Goal: Navigation & Orientation: Find specific page/section

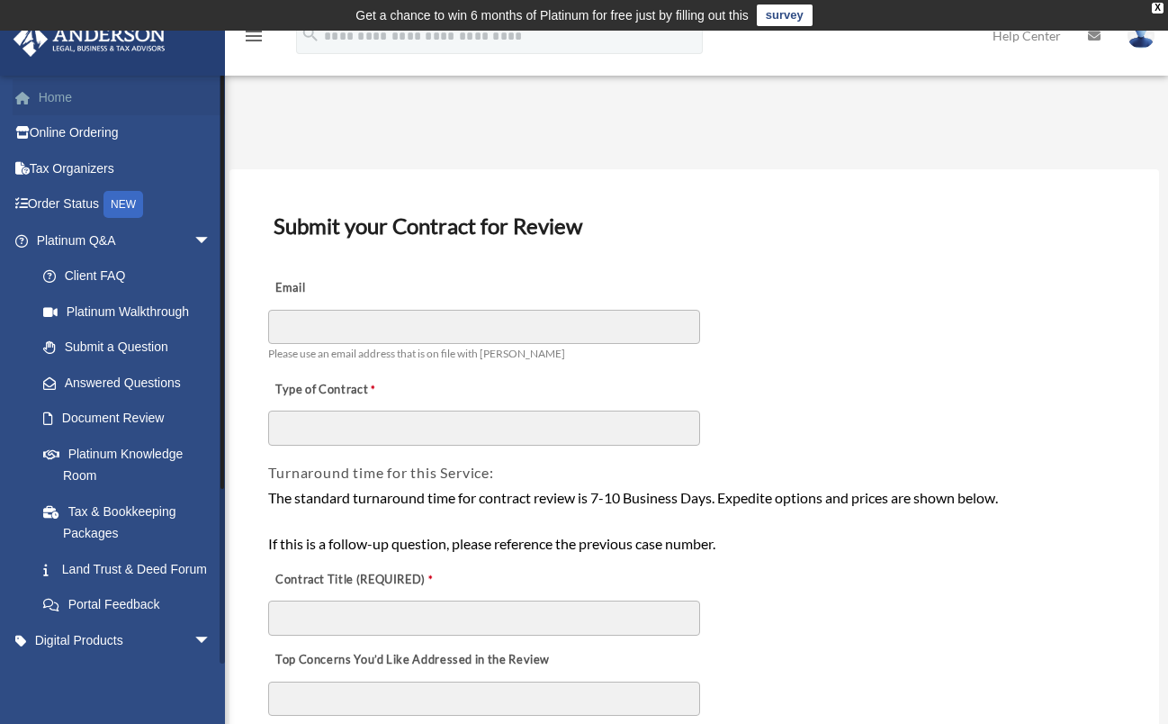
click at [104, 103] on link "Home" at bounding box center [126, 97] width 226 height 36
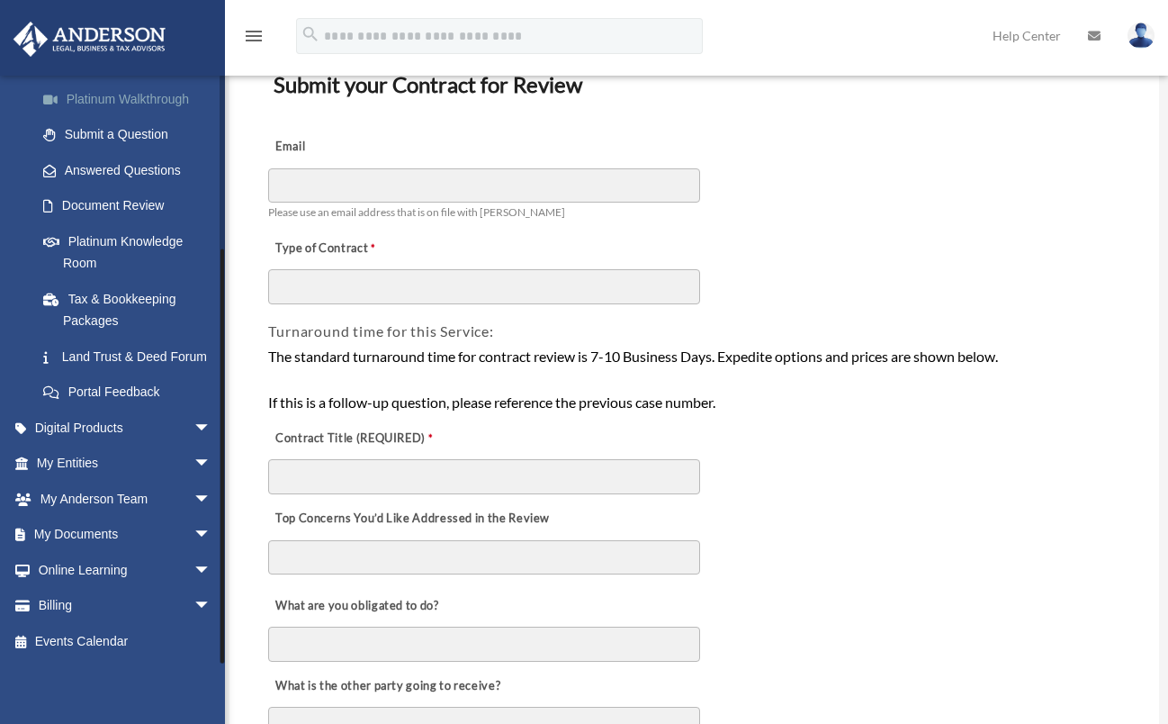
scroll to position [143, 0]
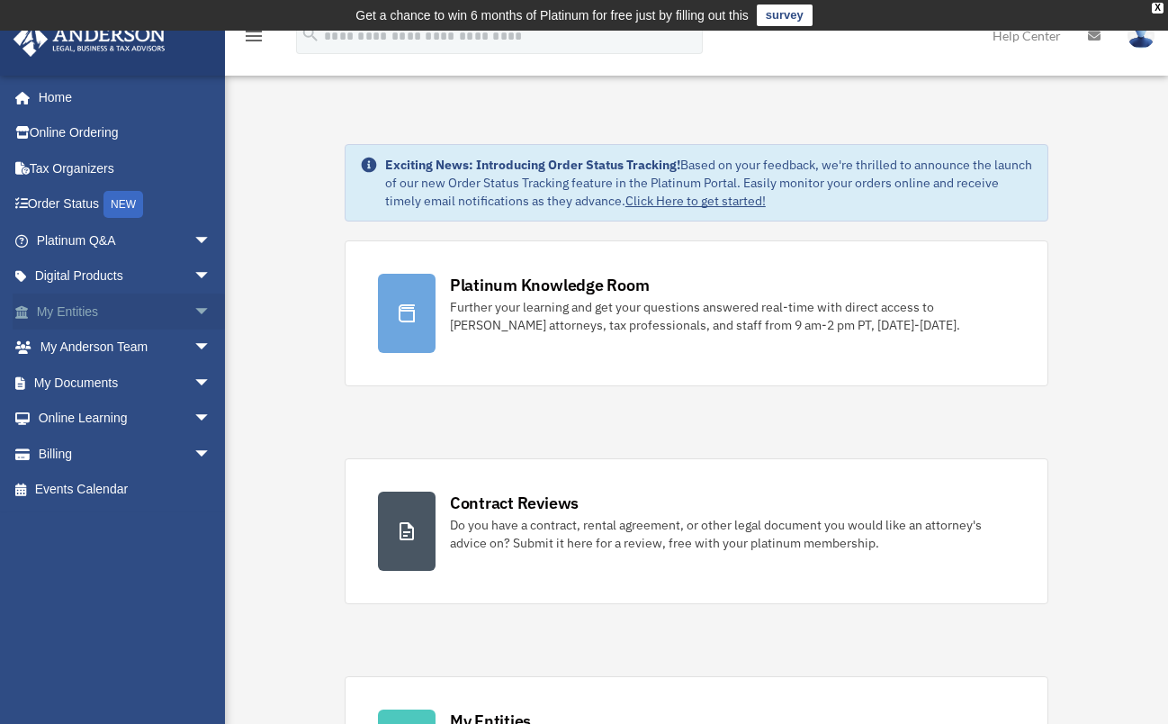
click at [194, 304] on span "arrow_drop_down" at bounding box center [212, 311] width 36 height 37
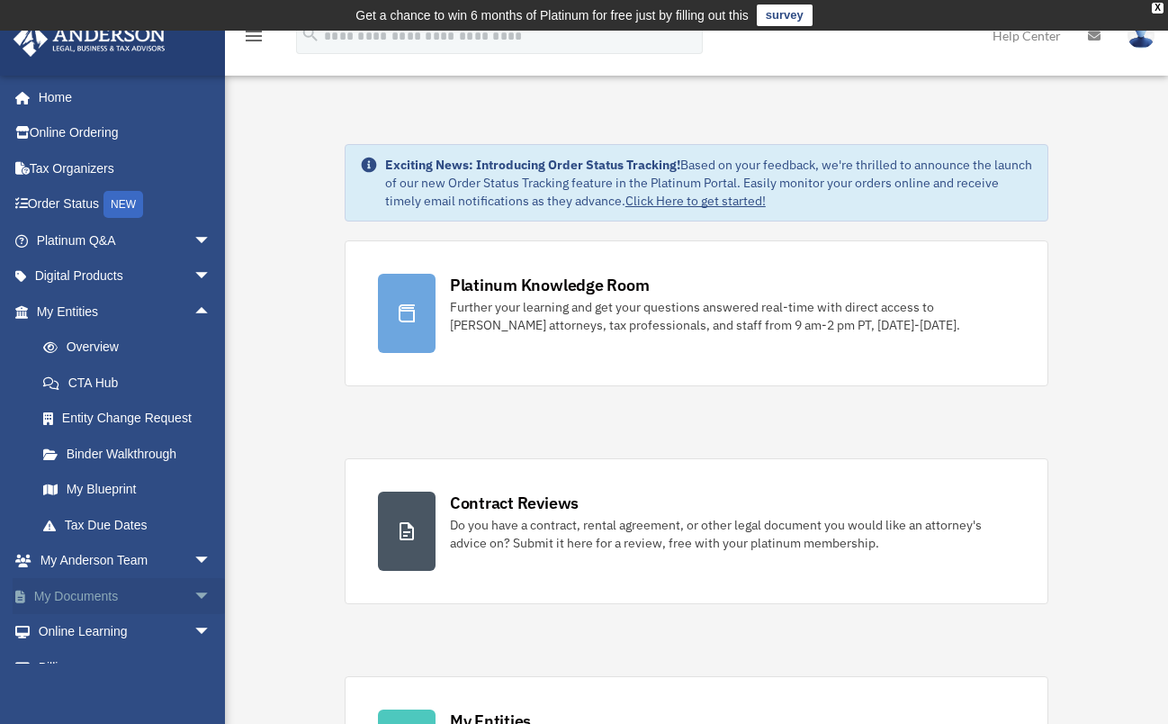
click at [76, 590] on link "My Documents arrow_drop_down" at bounding box center [126, 596] width 226 height 36
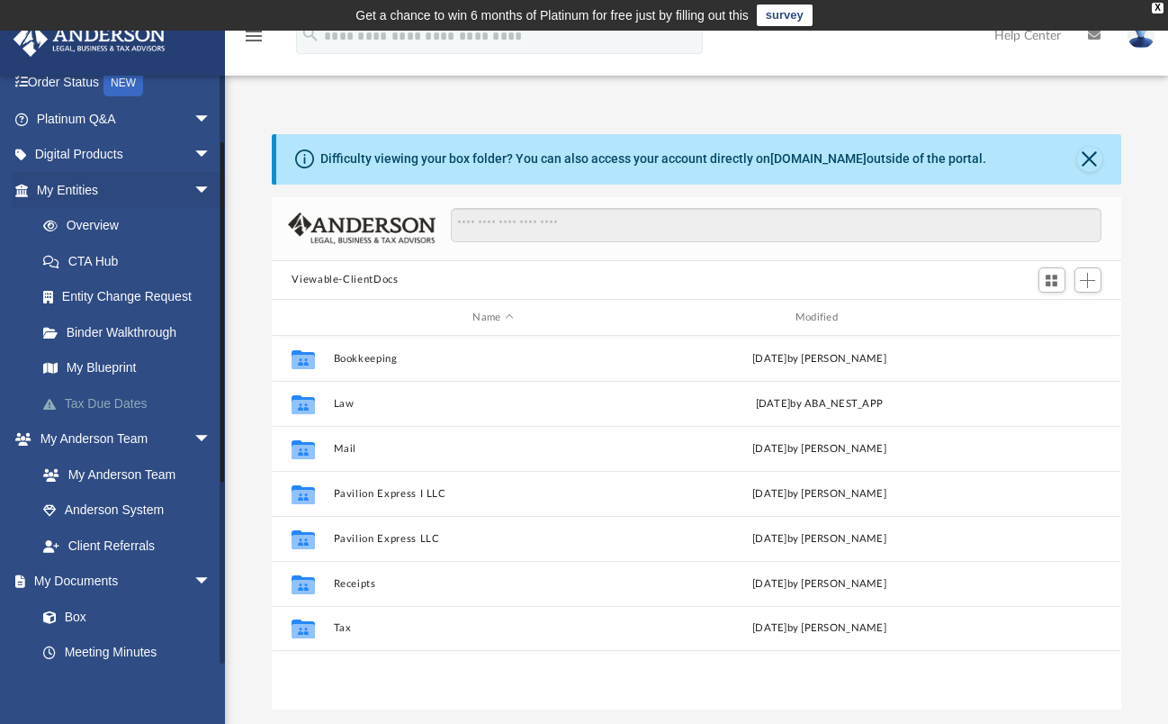
scroll to position [122, 0]
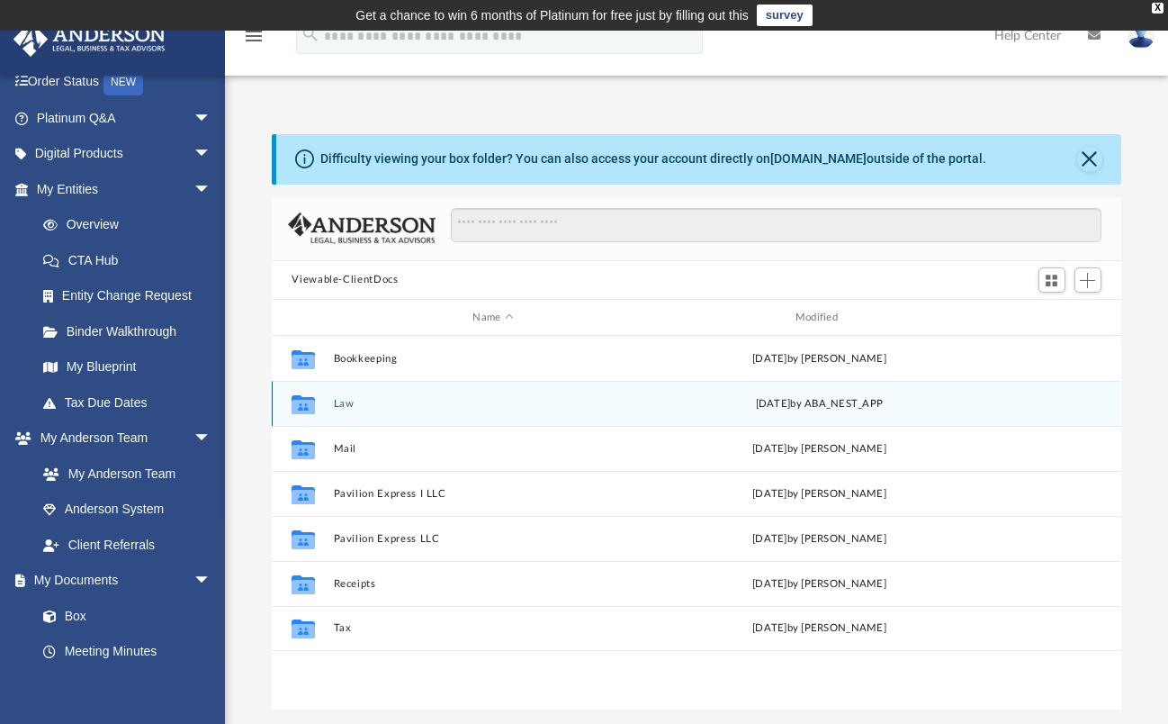
click at [681, 405] on div "Tue Jul 1 2025 by ABA_NEST_APP" at bounding box center [820, 404] width 319 height 16
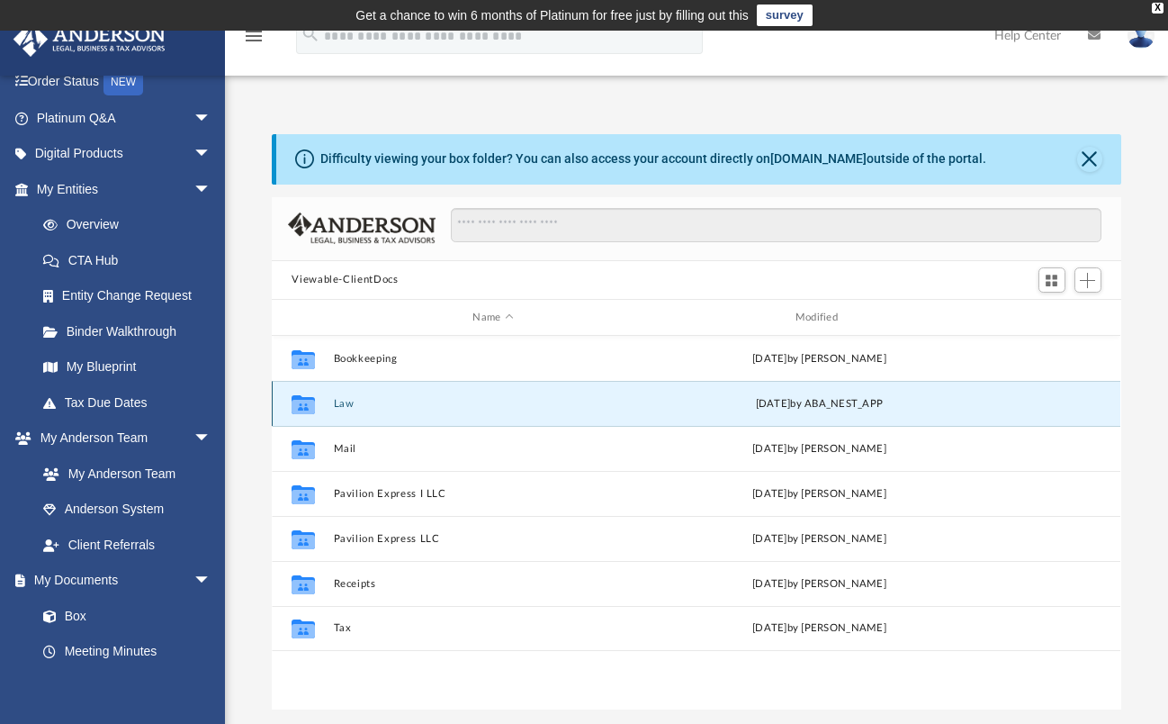
click at [805, 404] on div "Tue Jul 1 2025 by ABA_NEST_APP" at bounding box center [820, 404] width 319 height 16
click at [302, 402] on icon "grid" at bounding box center [303, 407] width 23 height 14
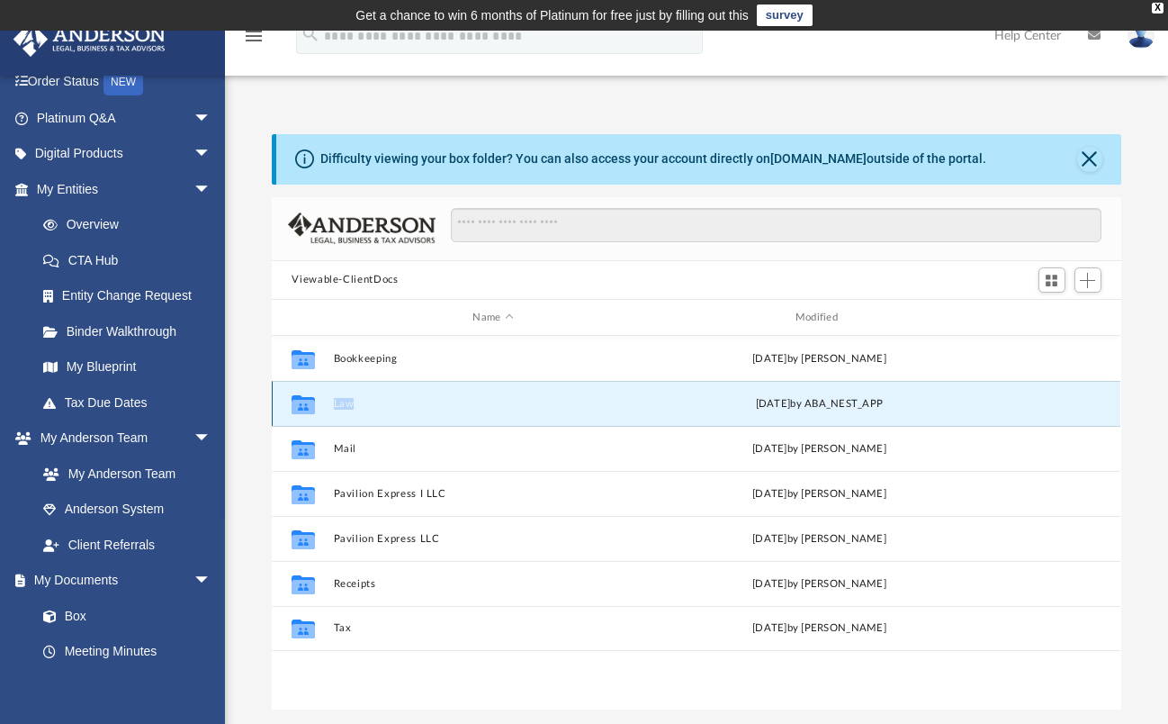
drag, startPoint x: 302, startPoint y: 402, endPoint x: 363, endPoint y: 414, distance: 62.3
click at [363, 414] on div "Collaborated Folder Law [DATE] by ABA_NEST_APP" at bounding box center [696, 403] width 849 height 45
click at [301, 410] on icon "grid" at bounding box center [303, 407] width 23 height 14
click at [83, 307] on link "Entity Change Request" at bounding box center [131, 296] width 213 height 36
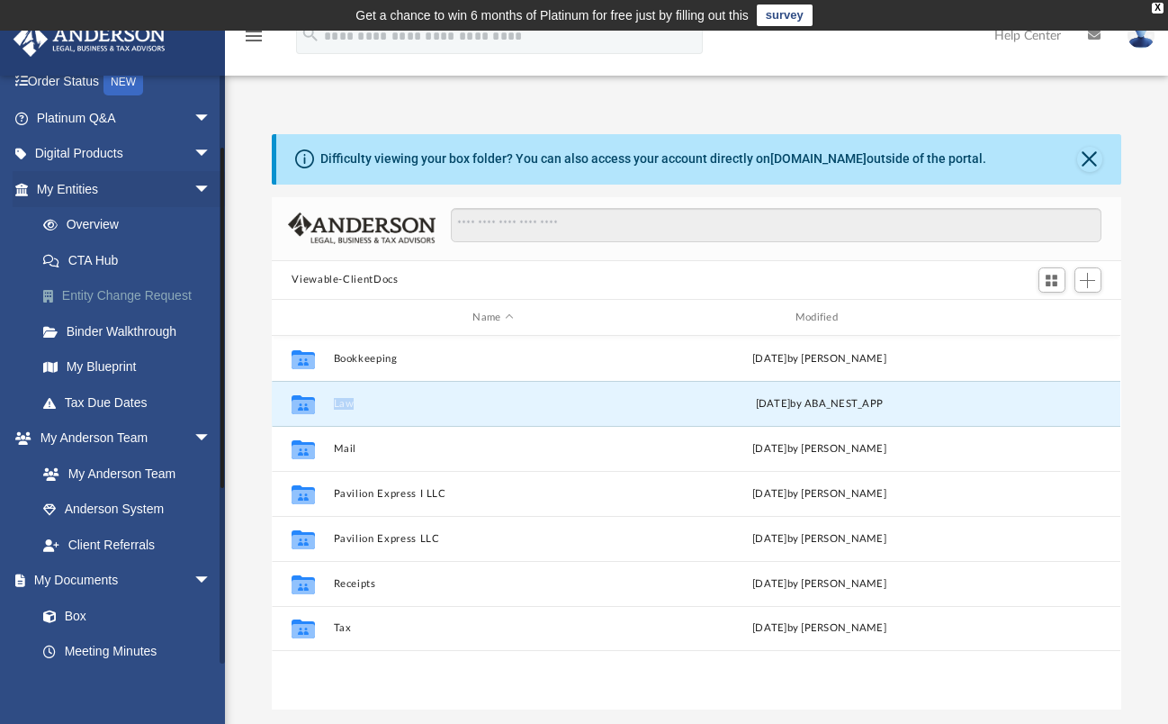
click at [83, 307] on link "Entity Change Request" at bounding box center [131, 296] width 213 height 36
drag, startPoint x: 83, startPoint y: 307, endPoint x: 47, endPoint y: 297, distance: 37.3
click at [53, 297] on span at bounding box center [57, 296] width 9 height 13
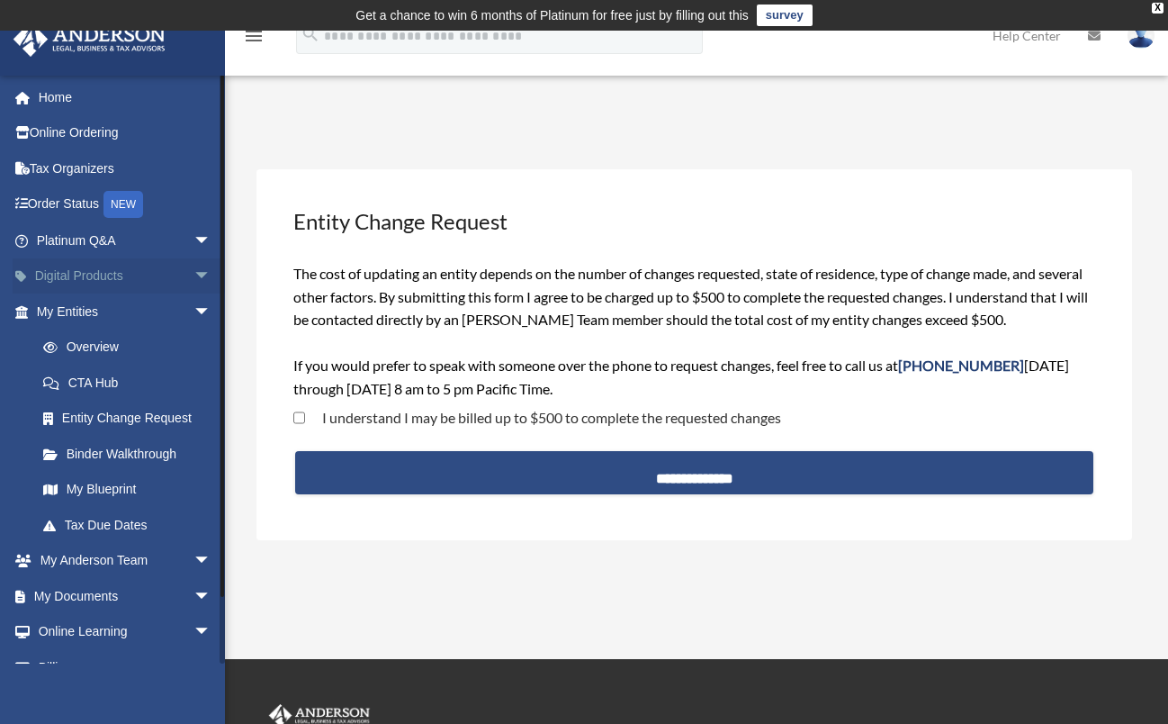
click at [86, 277] on link "Digital Products arrow_drop_down" at bounding box center [126, 276] width 226 height 36
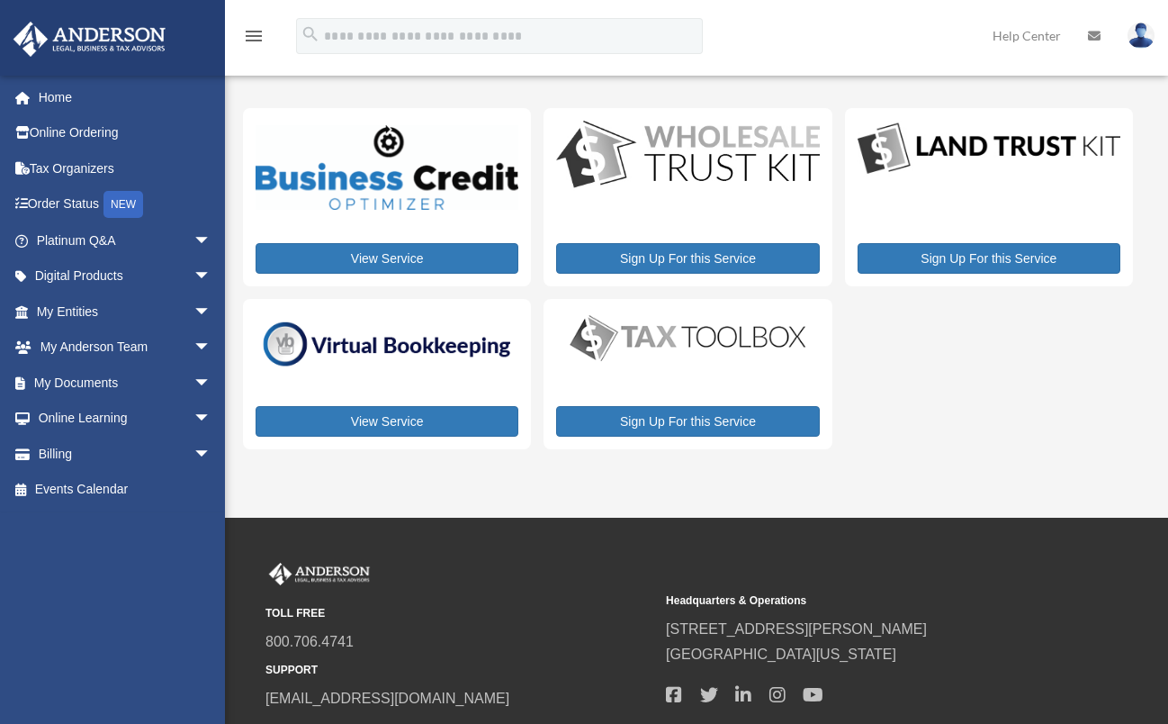
click at [87, 596] on div "jjxrentals@gmail.com Sign Out jjxrentals@gmail.com Home Online Ordering Tax Org…" at bounding box center [119, 369] width 239 height 589
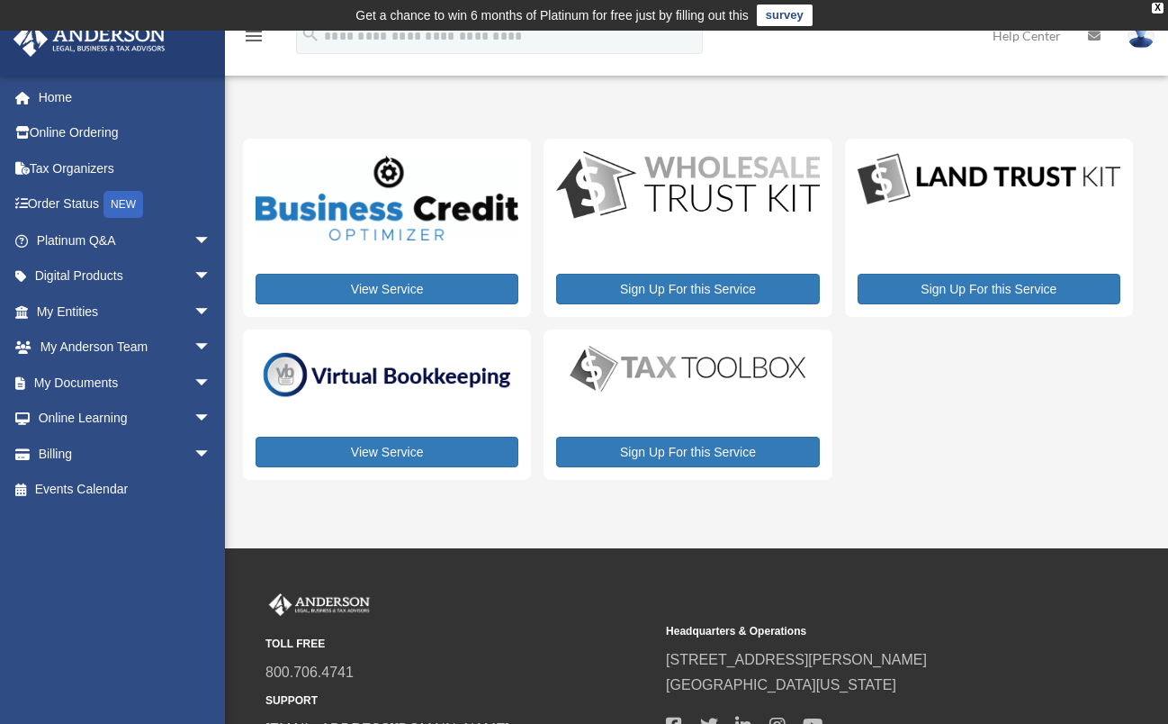
drag, startPoint x: 87, startPoint y: 596, endPoint x: 70, endPoint y: 563, distance: 37.4
click at [70, 563] on div "jjxrentals@gmail.com Sign Out jjxrentals@gmail.com Home Online Ordering Tax Org…" at bounding box center [119, 369] width 239 height 589
click at [72, 383] on link "My Documents arrow_drop_down" at bounding box center [126, 383] width 226 height 36
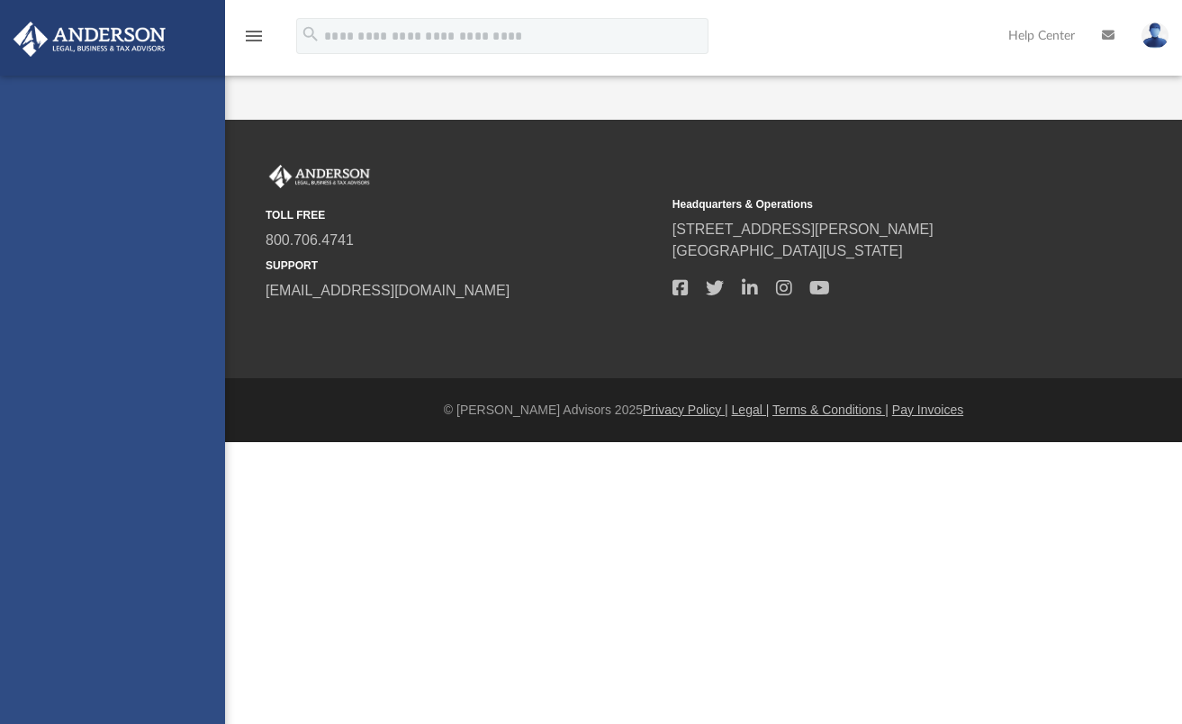
click at [65, 392] on html "X Get a chance to win 6 months of Platinum for free just by filling out this su…" at bounding box center [591, 257] width 1182 height 514
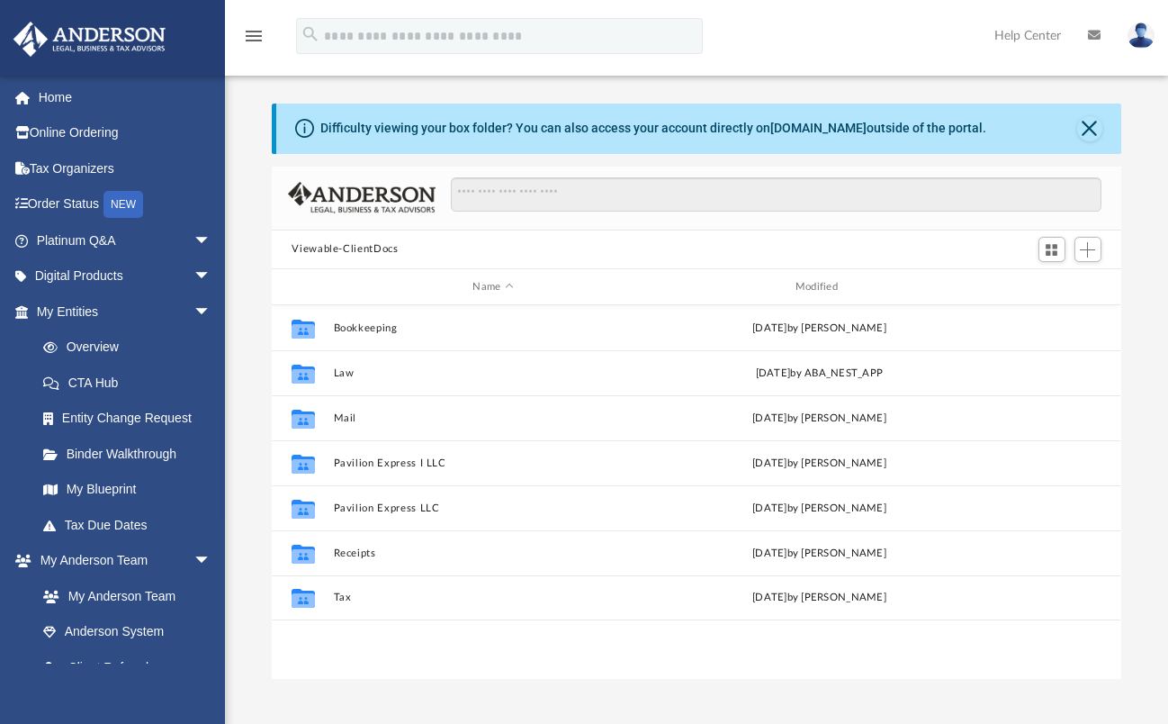
scroll to position [395, 835]
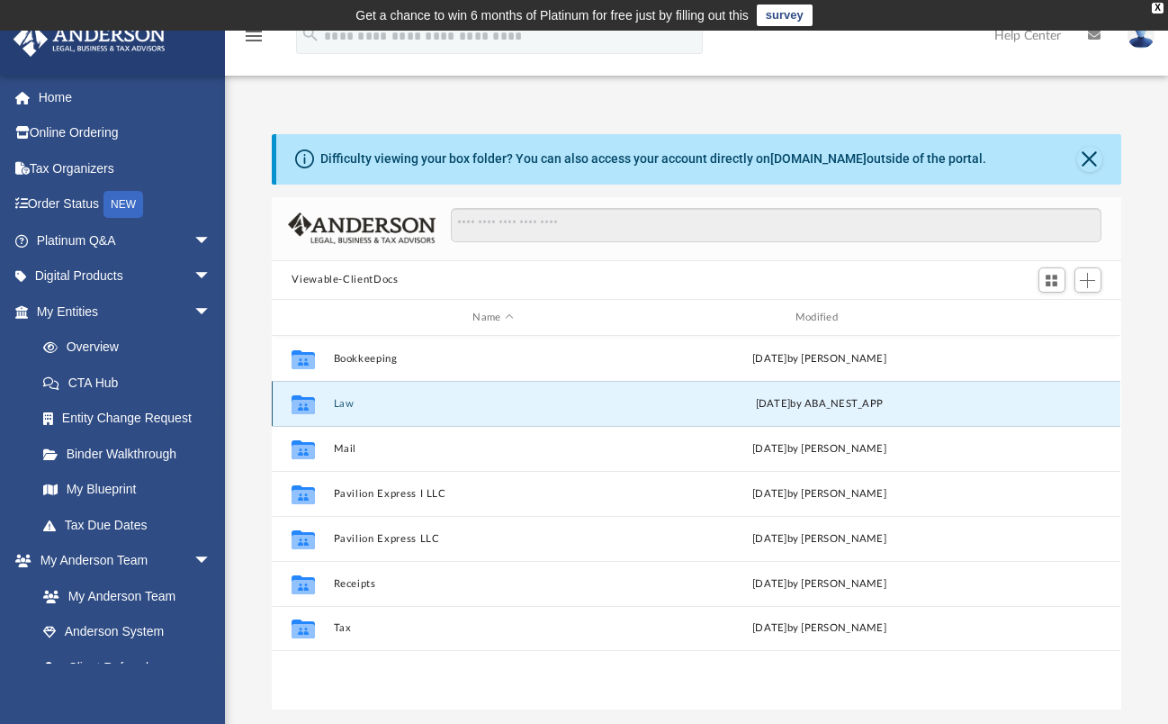
click at [342, 401] on button "Law" at bounding box center [493, 404] width 319 height 12
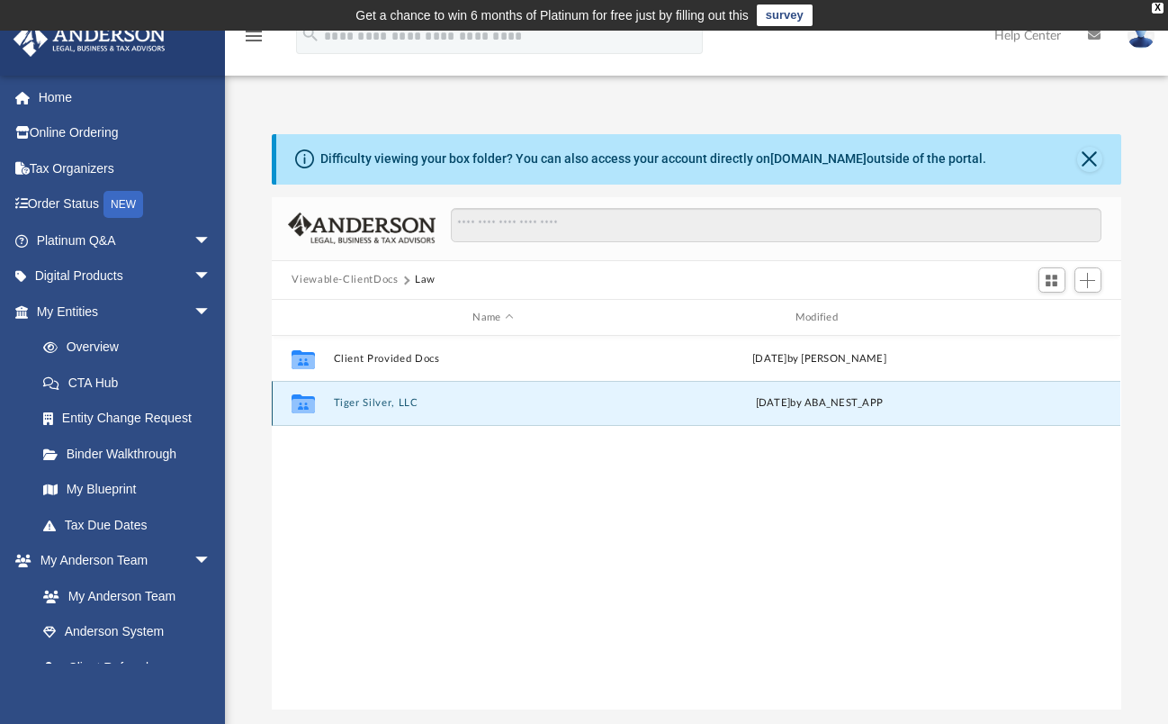
click at [367, 409] on button "Tiger Silver, LLC" at bounding box center [493, 404] width 319 height 12
click at [398, 405] on button "[DATE] (07:15:43) - Tiger Silver, LLC - EIN Letter from IRS.pdf" at bounding box center [493, 404] width 319 height 12
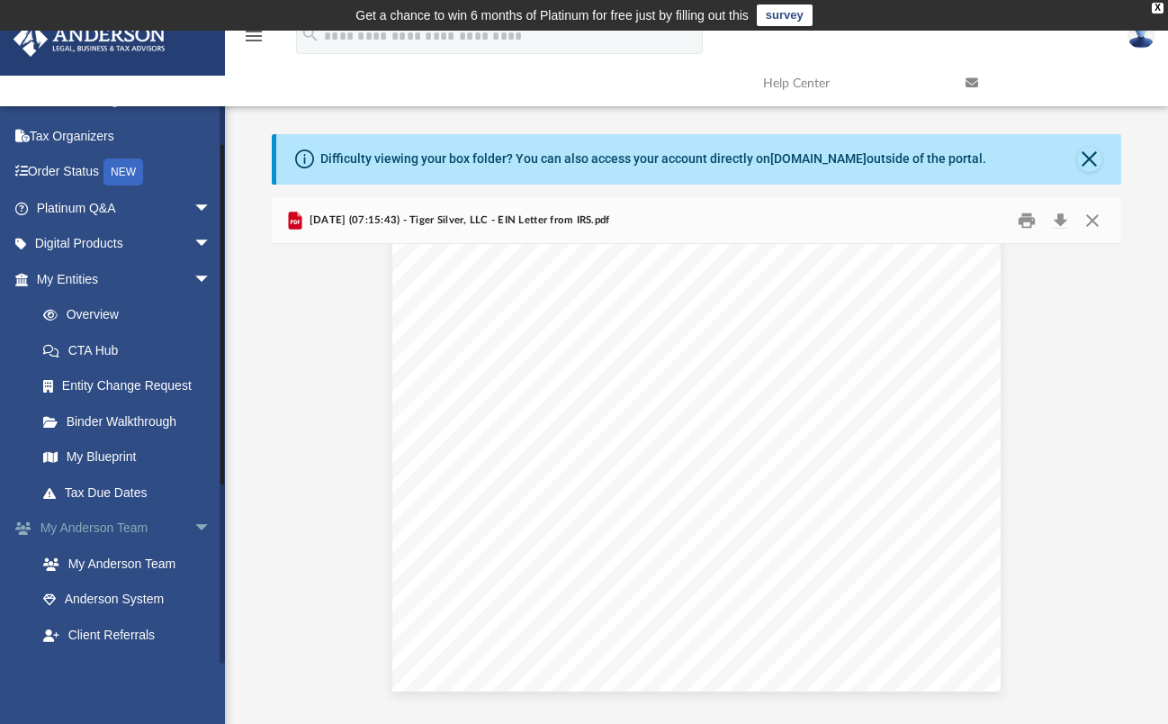
scroll to position [0, 0]
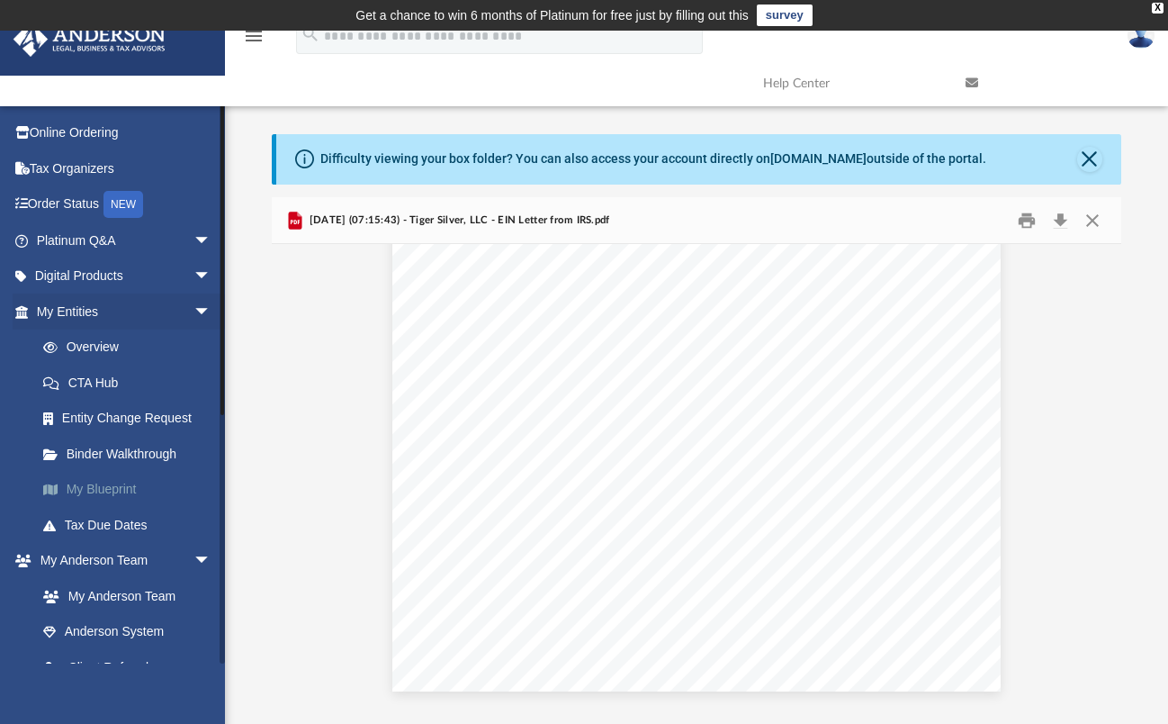
click at [121, 488] on link "My Blueprint" at bounding box center [131, 490] width 213 height 36
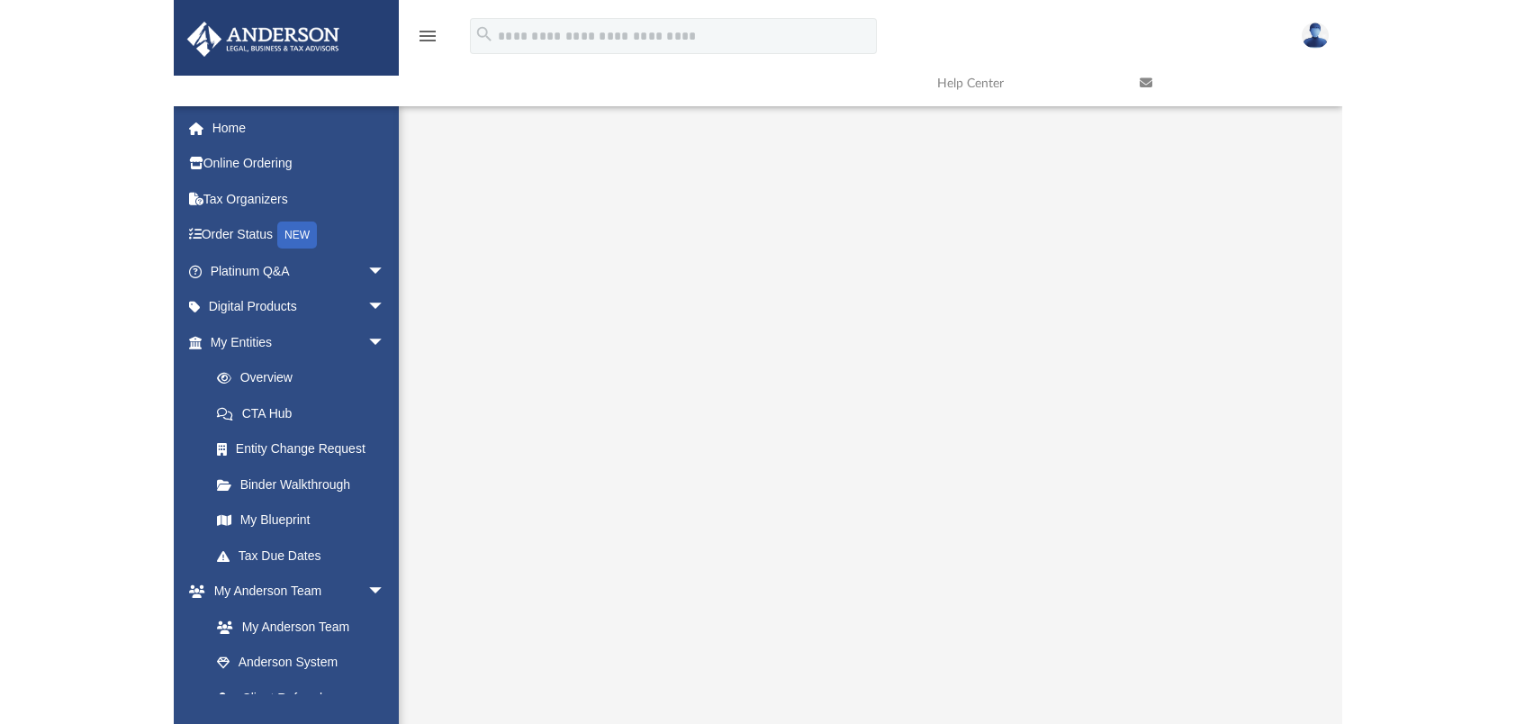
scroll to position [57, 0]
